Goal: Task Accomplishment & Management: Manage account settings

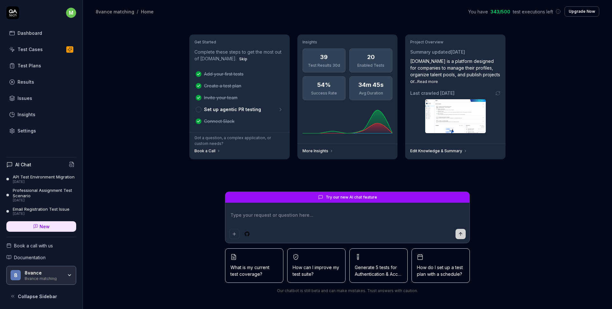
type textarea "*"
click at [28, 63] on div "Test Plans" at bounding box center [30, 65] width 24 height 7
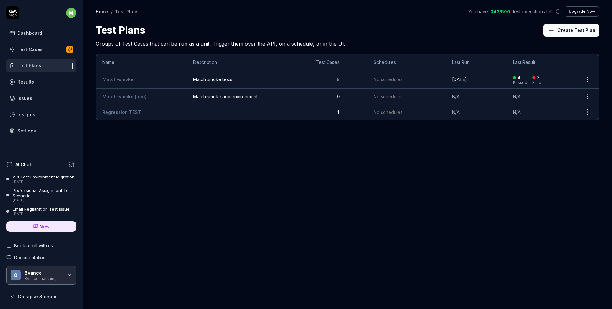
click at [127, 77] on link "Match-smoke" at bounding box center [117, 79] width 31 height 5
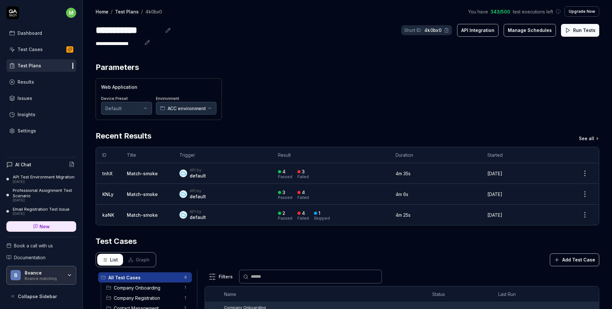
click at [42, 49] on link "Test Cases" at bounding box center [41, 49] width 70 height 12
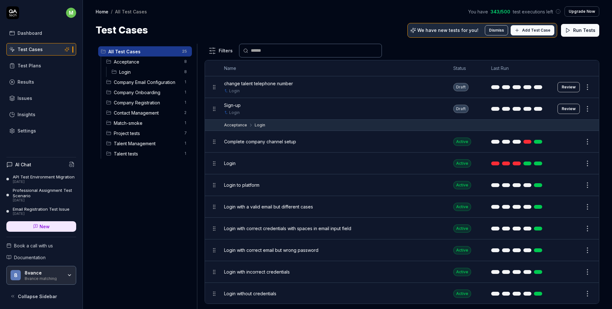
scroll to position [415, 0]
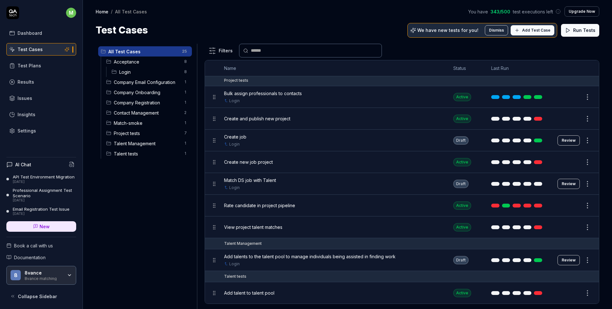
click at [33, 64] on div "Test Plans" at bounding box center [30, 65] width 24 height 7
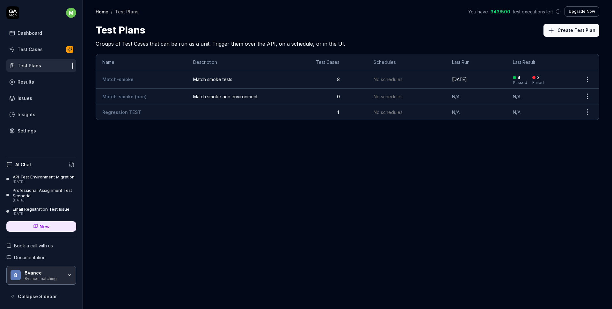
click at [209, 77] on span "Match smoke tests" at bounding box center [248, 79] width 110 height 7
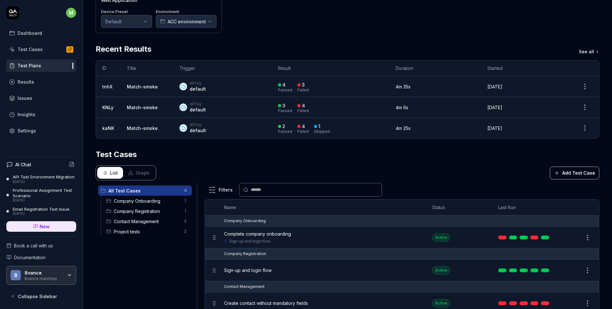
scroll to position [86, 0]
click at [265, 236] on span "Complete company onboarding" at bounding box center [257, 234] width 67 height 7
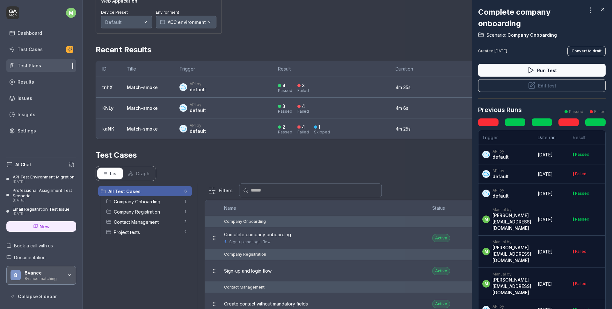
click at [604, 7] on icon at bounding box center [603, 9] width 6 height 6
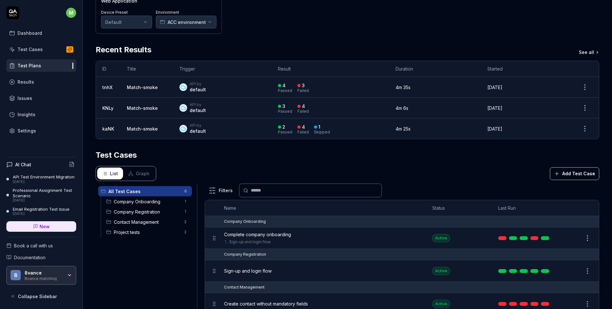
click at [33, 48] on div "Test Cases" at bounding box center [30, 49] width 25 height 7
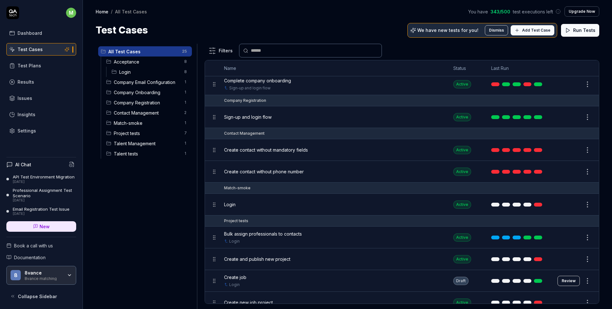
scroll to position [280, 0]
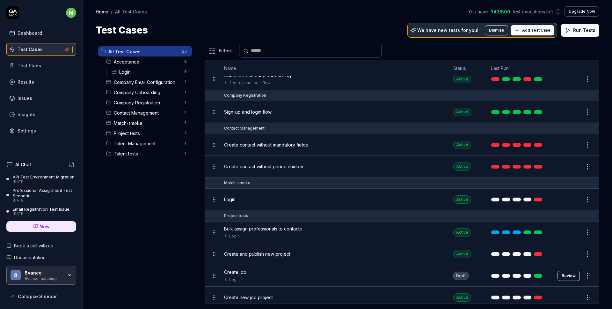
click at [265, 226] on span "Bulk assign professionals to contacts" at bounding box center [263, 228] width 78 height 7
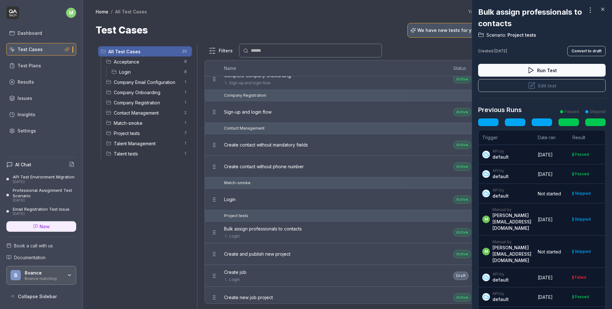
click at [540, 89] on button "Edit test" at bounding box center [542, 85] width 128 height 13
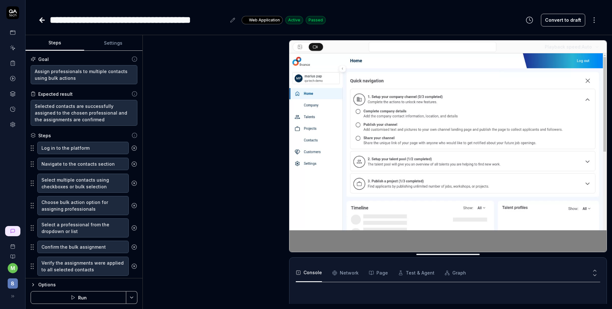
scroll to position [123, 0]
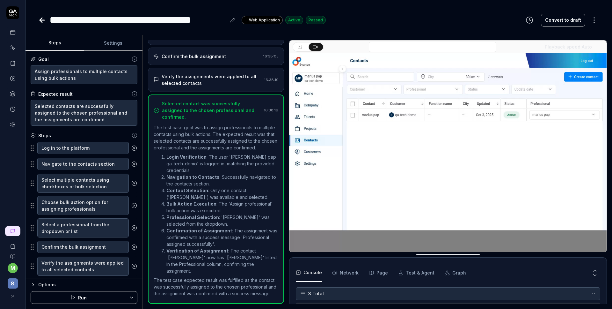
click at [20, 18] on div at bounding box center [12, 68] width 25 height 124
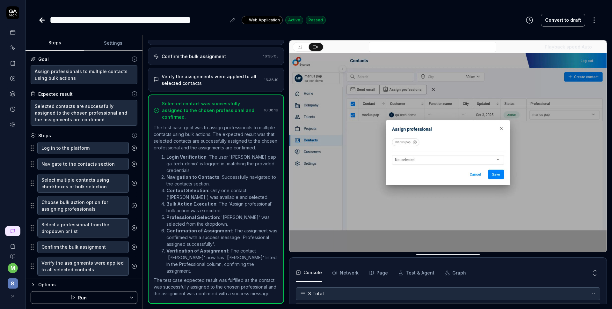
click at [13, 12] on icon at bounding box center [13, 12] width 8 height 4
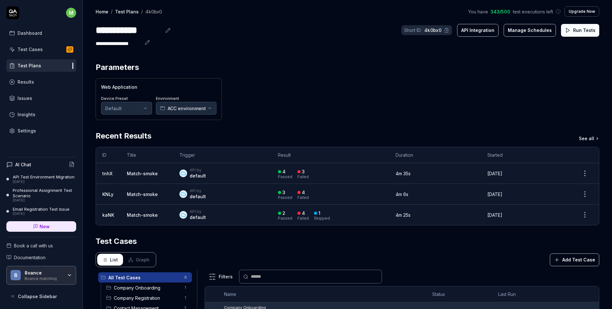
click at [277, 40] on div "**********" at bounding box center [348, 44] width 504 height 8
click at [322, 103] on div "Web Application Device Preset Default Environment ACC environment" at bounding box center [348, 99] width 504 height 42
click at [367, 82] on div "Web Application Device Preset Default Environment ACC environment" at bounding box center [348, 99] width 504 height 42
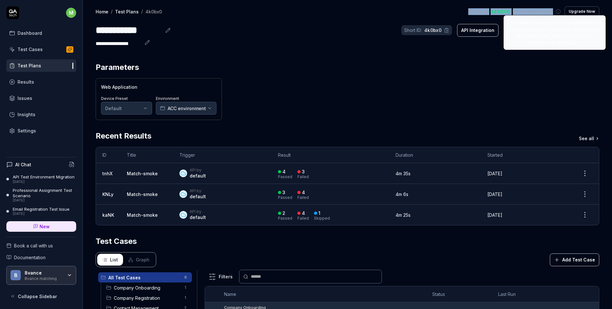
drag, startPoint x: 452, startPoint y: 9, endPoint x: 558, endPoint y: 11, distance: 106.2
click at [558, 11] on div "Home / Test Plans / 4k0bx0 You have 343 / 500 test executions left Test case ex…" at bounding box center [348, 11] width 504 height 10
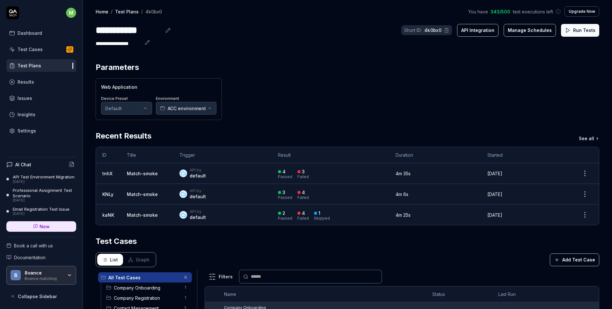
click at [480, 78] on section "Parameters Web Application Device Preset Default Environment ACC environment" at bounding box center [348, 91] width 504 height 58
click at [404, 10] on div "Home / Test Plans / 4k0bx0 You have 343 / 500 test executions left Upgrade Now" at bounding box center [348, 11] width 504 height 10
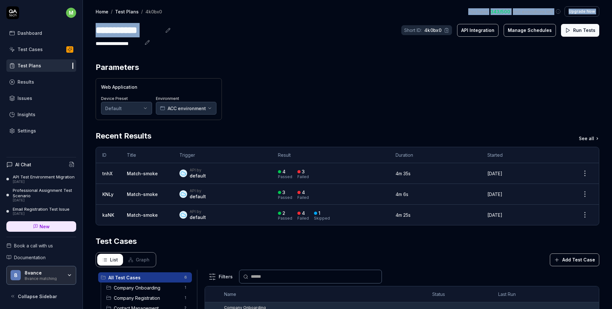
drag, startPoint x: 449, startPoint y: 14, endPoint x: 223, endPoint y: 34, distance: 227.0
click at [225, 34] on div "**********" at bounding box center [348, 24] width 530 height 48
click at [233, 27] on div "**********" at bounding box center [348, 30] width 504 height 14
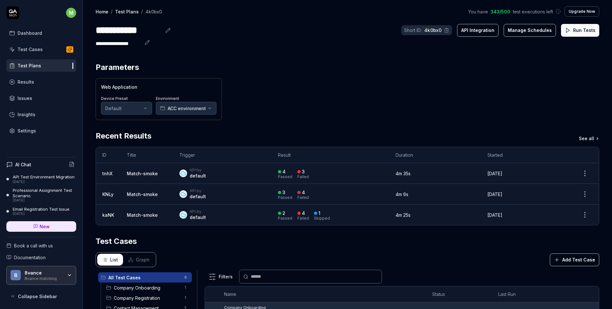
click at [59, 271] on div "8vance" at bounding box center [44, 273] width 38 height 6
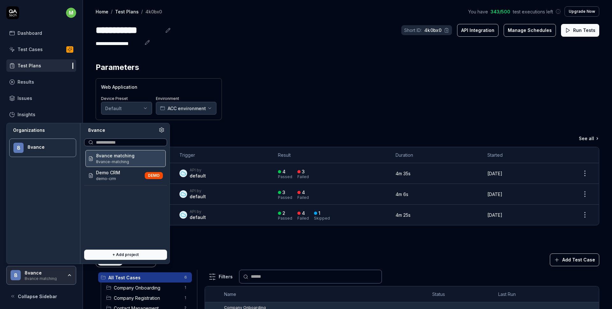
click at [116, 159] on span "8vance-matching" at bounding box center [115, 162] width 39 height 6
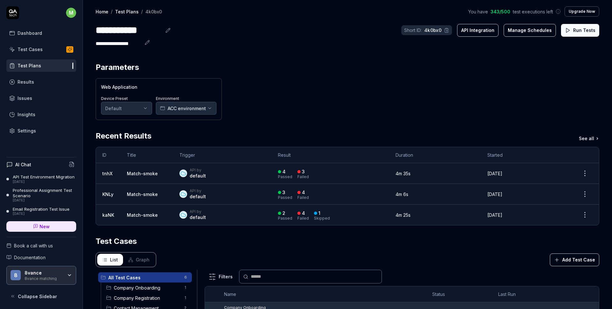
click at [43, 274] on div "8vance" at bounding box center [44, 273] width 38 height 6
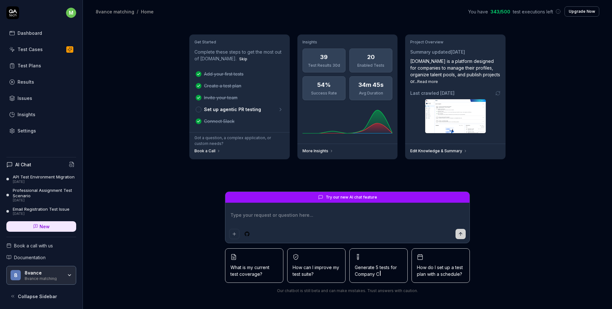
click at [43, 288] on div "AI Chat API Test Environment Migration [DATE] Professional Assignment Test Scen…" at bounding box center [41, 227] width 83 height 151
type textarea "*"
click at [52, 277] on div "8vance matching" at bounding box center [44, 277] width 38 height 5
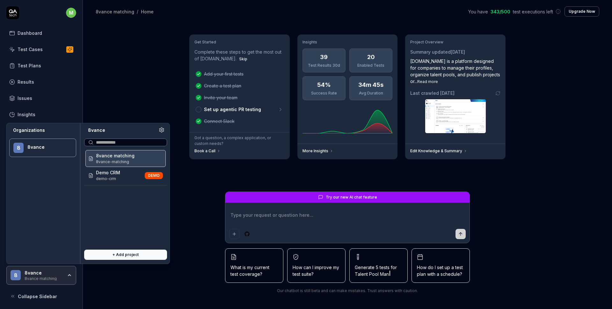
click at [164, 131] on icon at bounding box center [162, 130] width 6 height 6
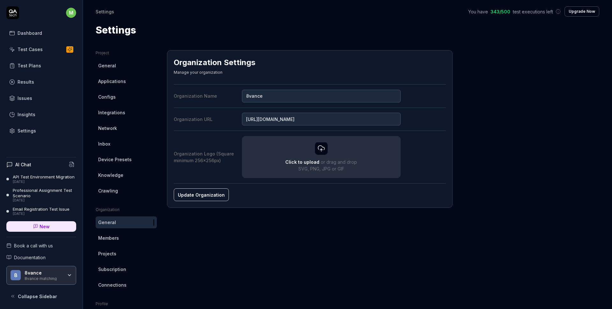
click at [109, 239] on span "Members" at bounding box center [108, 237] width 21 height 7
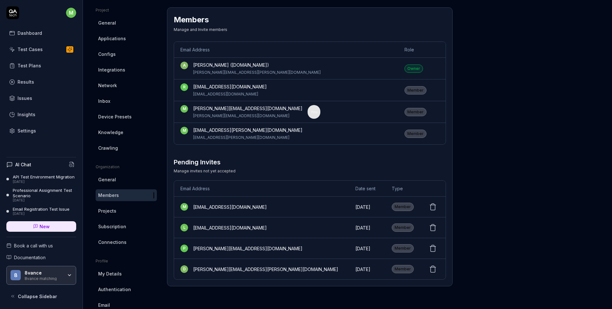
scroll to position [43, 0]
click at [198, 270] on div "d [PERSON_NAME][EMAIL_ADDRESS][PERSON_NAME][DOMAIN_NAME]" at bounding box center [262, 268] width 162 height 8
